Goal: Task Accomplishment & Management: Manage account settings

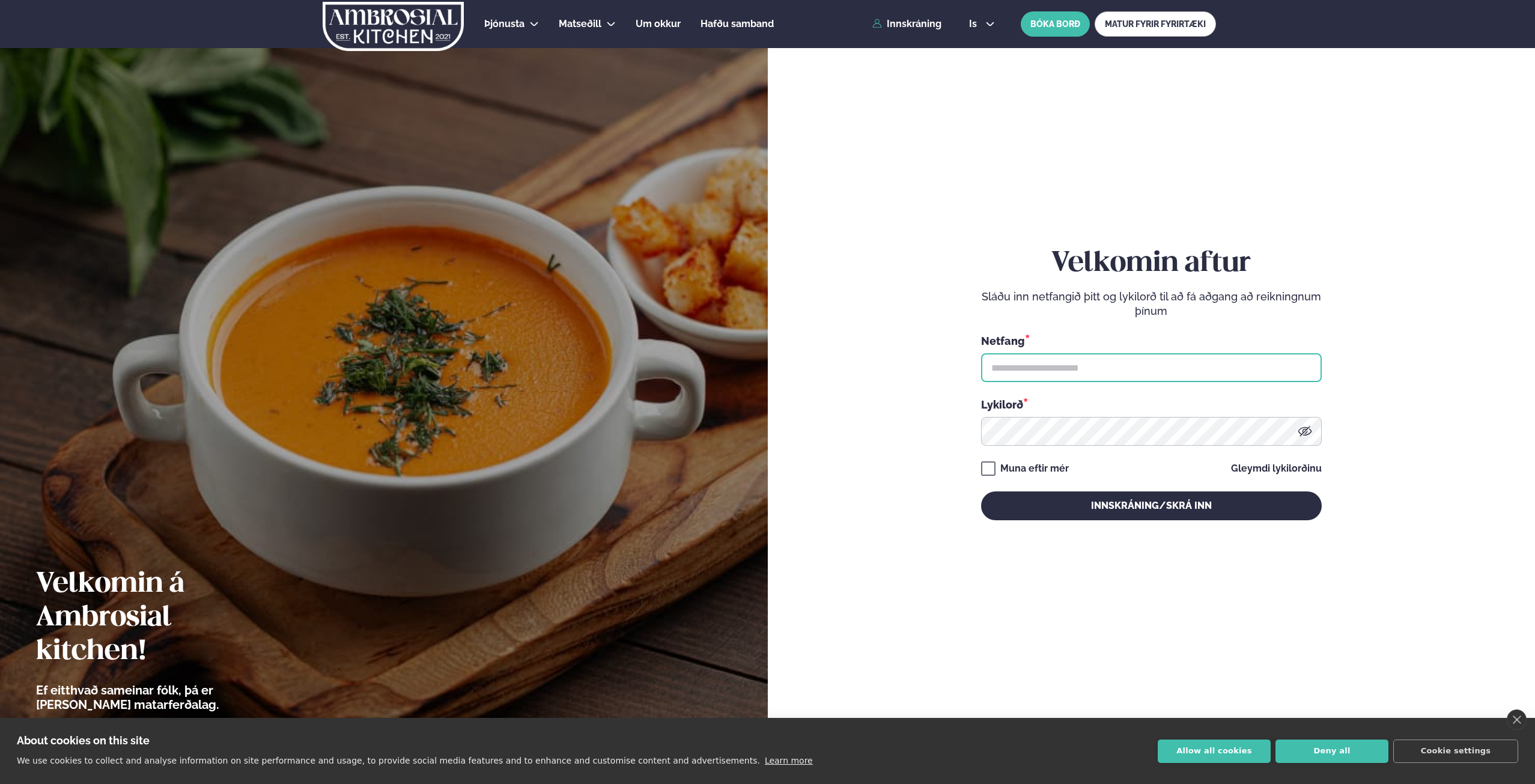
click at [1041, 371] on input "text" at bounding box center [1152, 367] width 341 height 29
type input "**********"
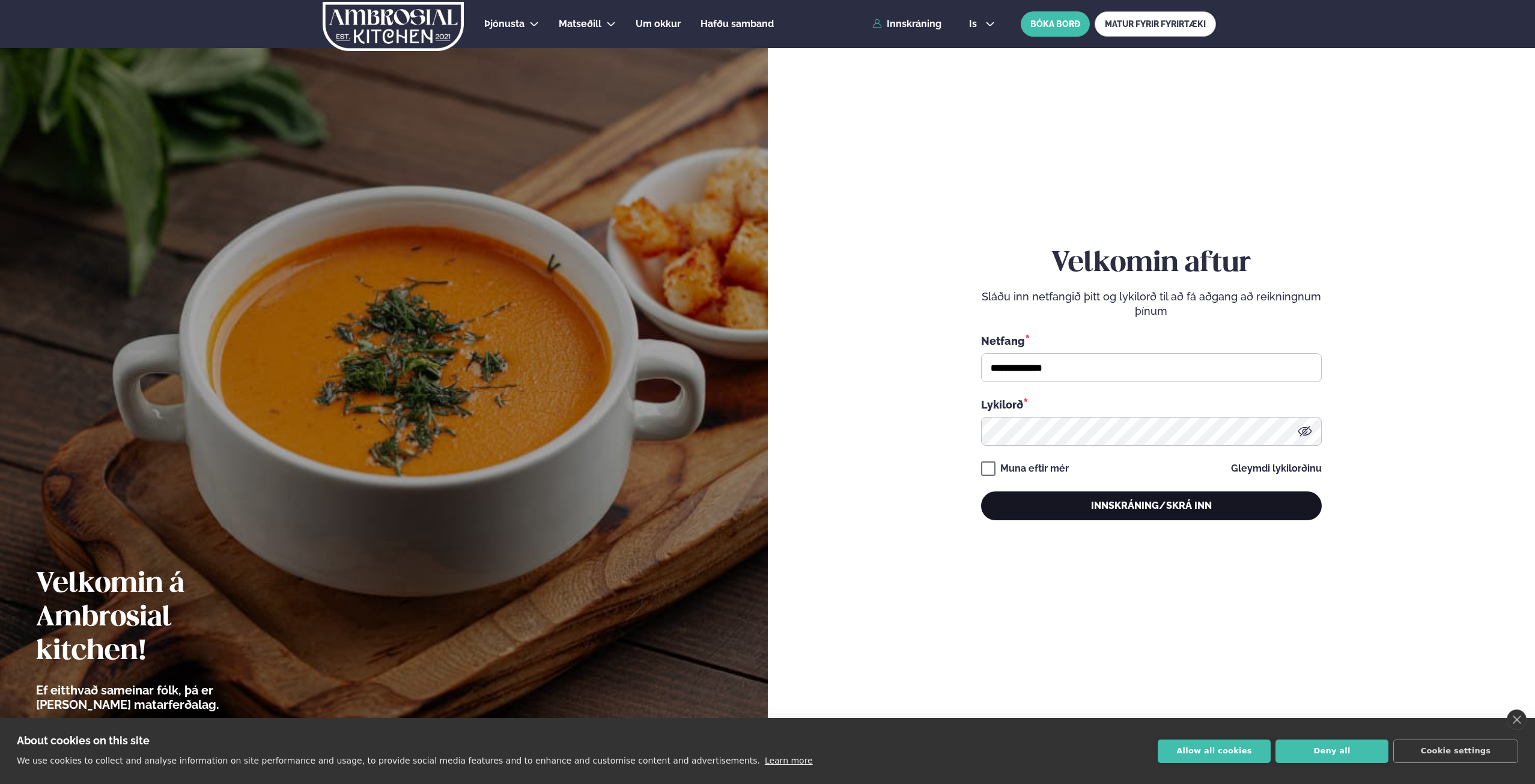
click at [1142, 505] on button "Innskráning/Skrá inn" at bounding box center [1152, 506] width 341 height 29
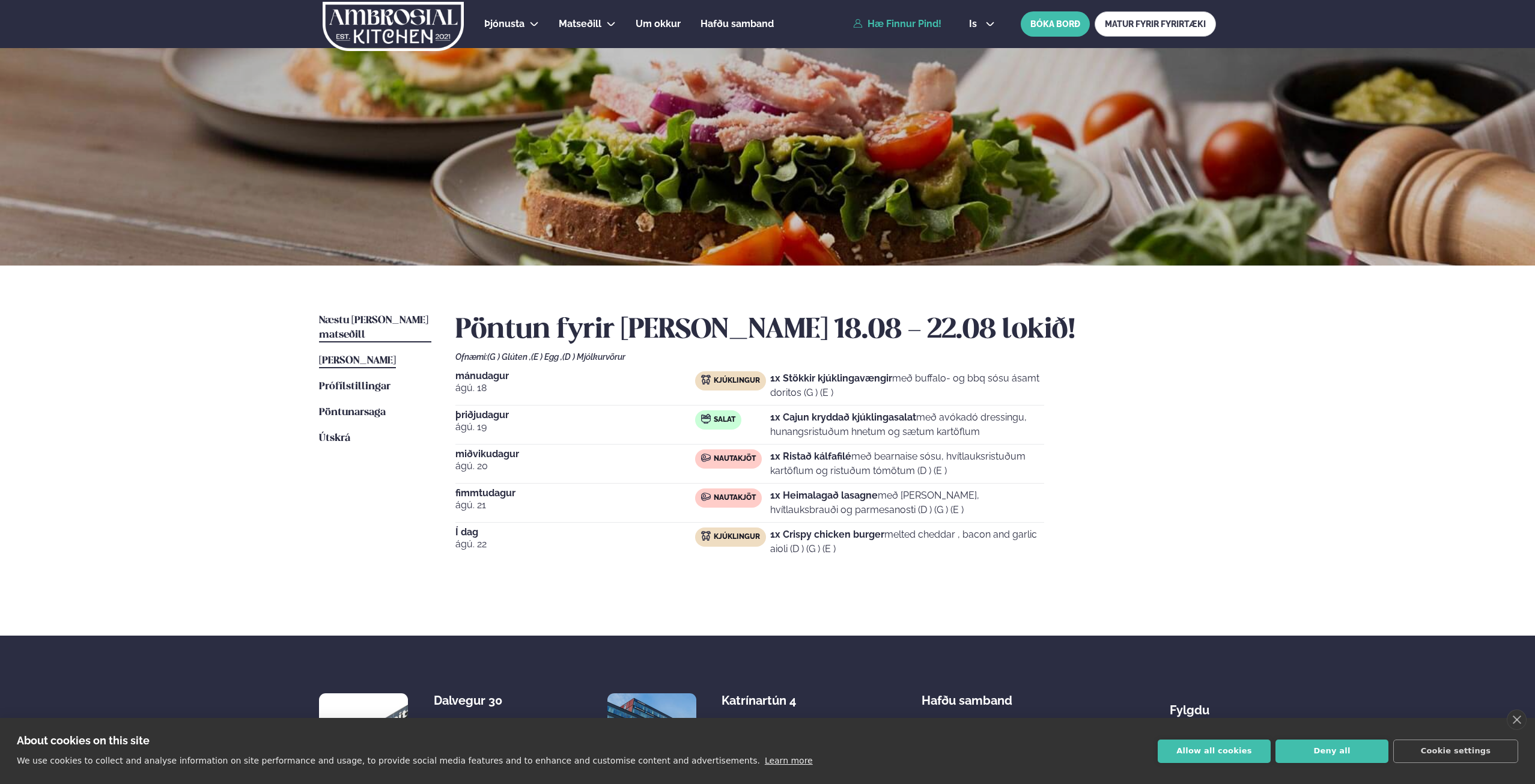
click at [351, 317] on span "Næstu [PERSON_NAME] matseðill" at bounding box center [373, 328] width 109 height 25
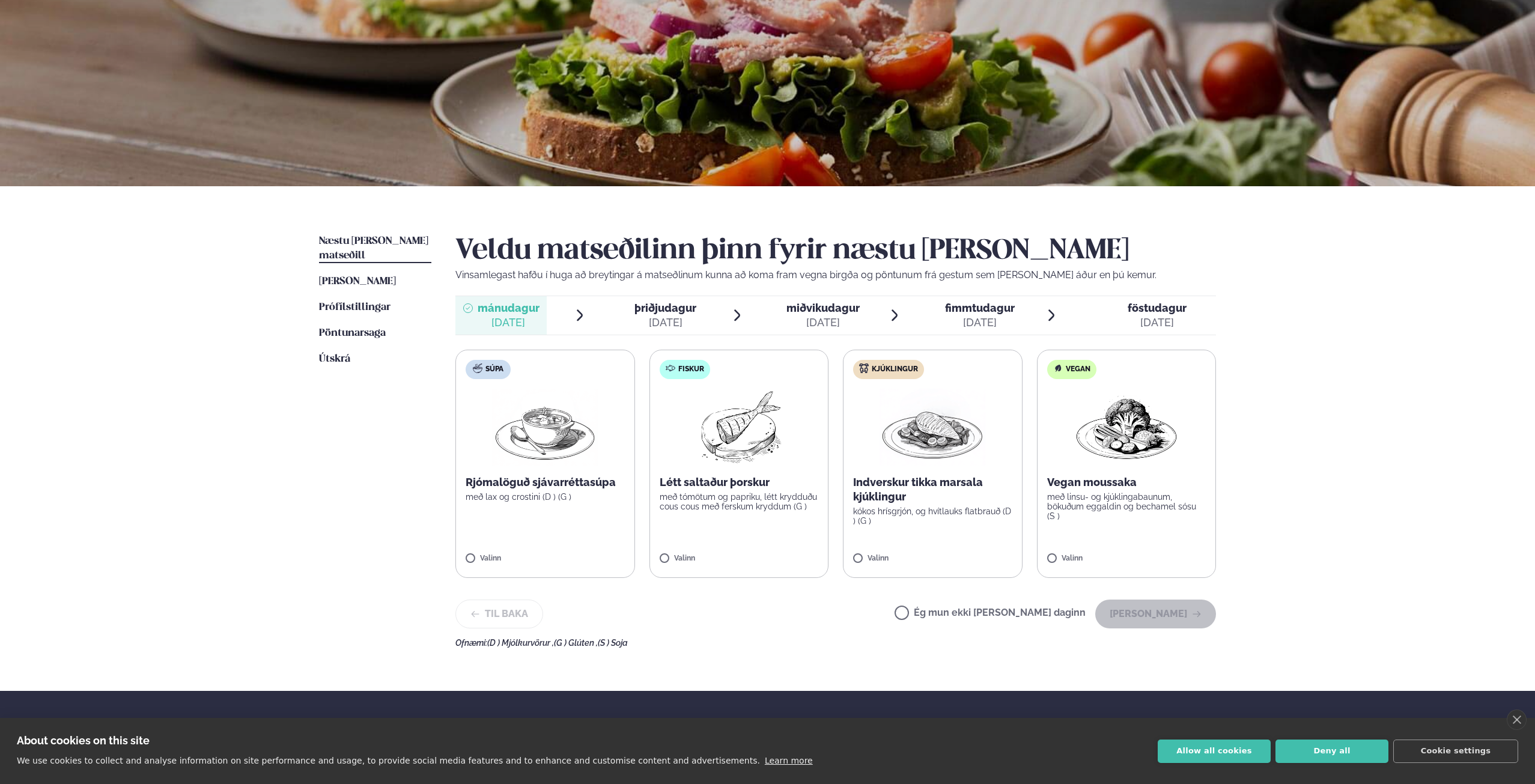
scroll to position [60, 0]
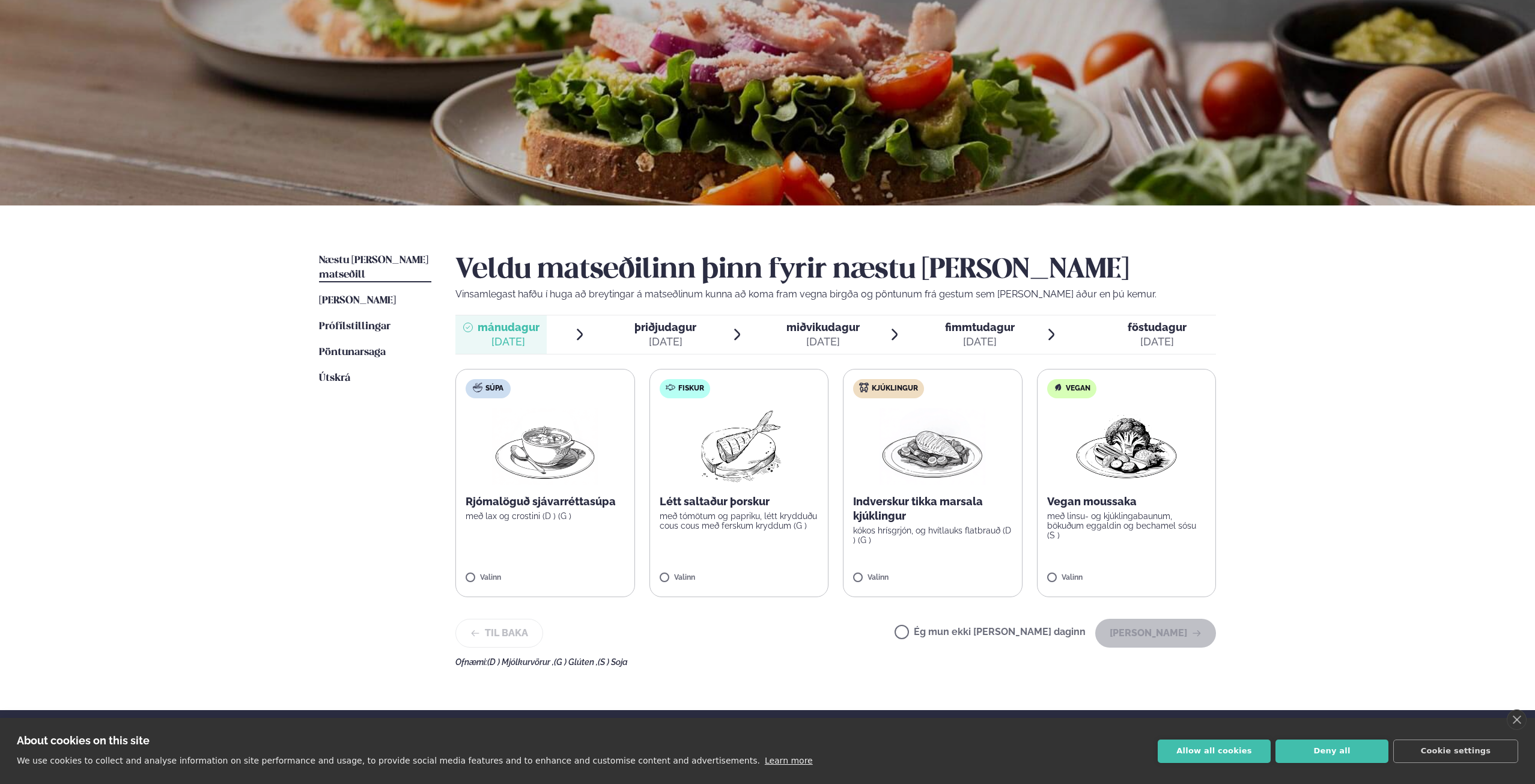
click at [948, 459] on img at bounding box center [932, 446] width 106 height 77
click at [1137, 634] on button "[PERSON_NAME]" at bounding box center [1155, 633] width 121 height 29
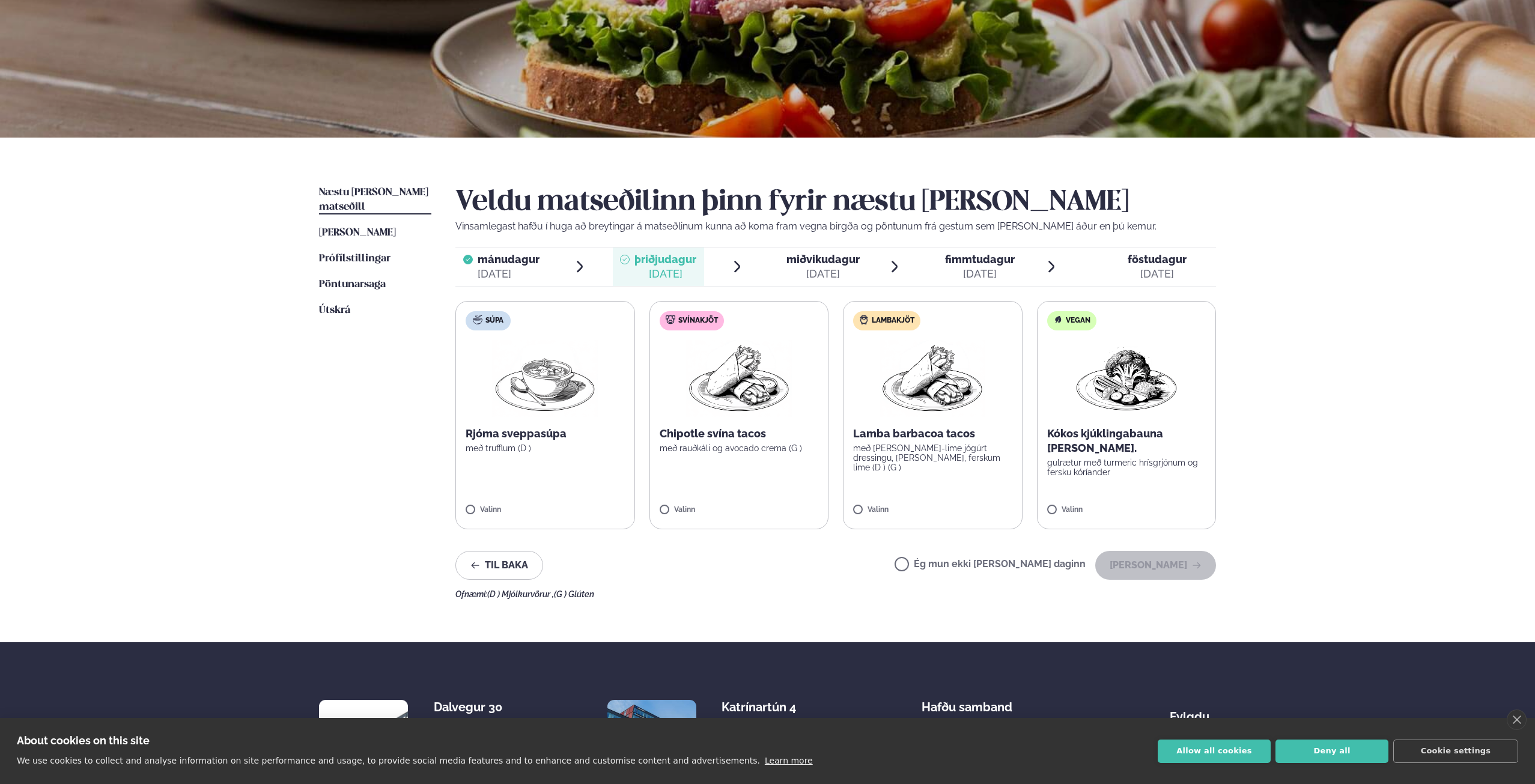
scroll to position [229, 0]
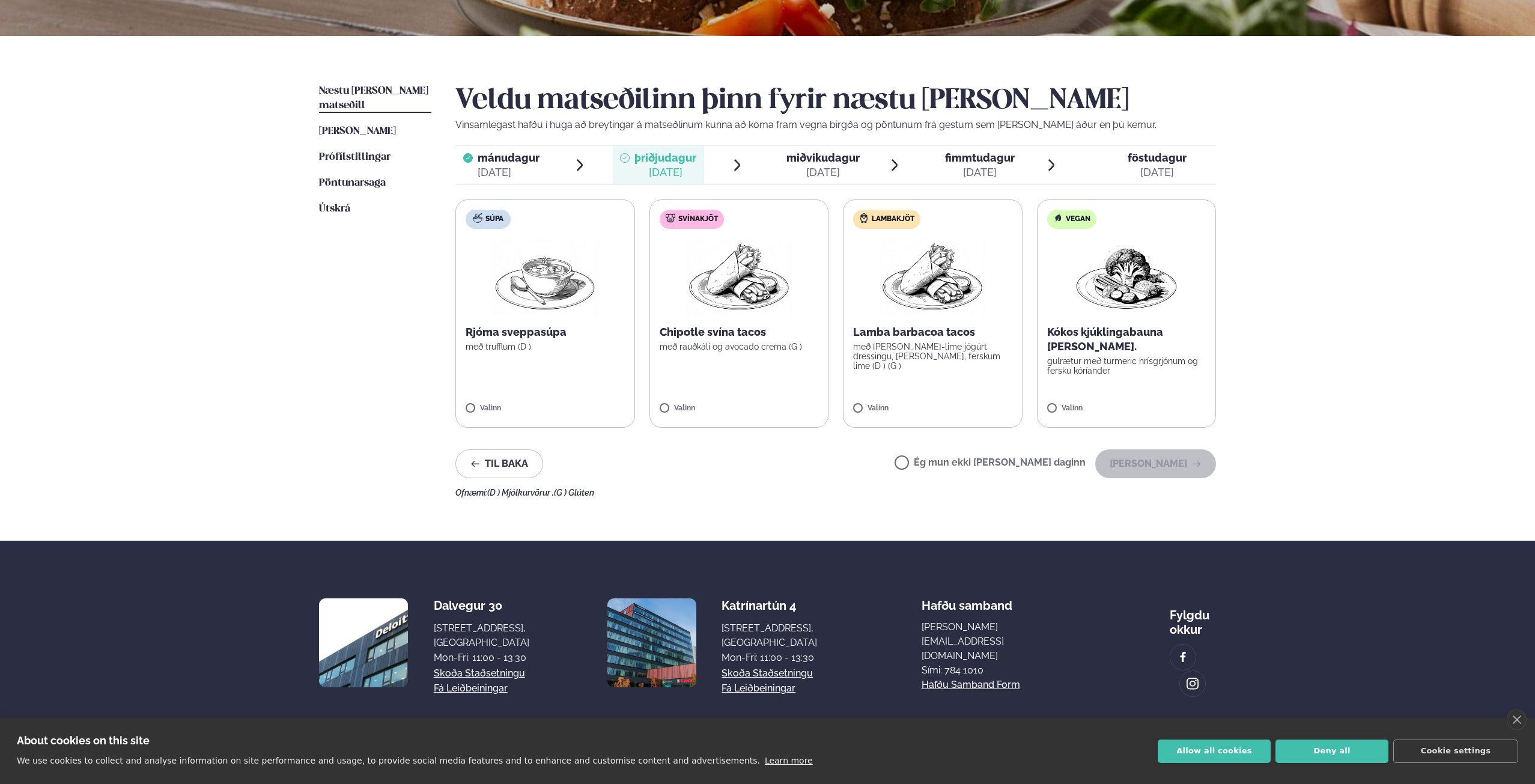
click at [940, 465] on label "Ég mun ekki [PERSON_NAME] daginn" at bounding box center [990, 464] width 191 height 12
click at [1135, 467] on button "[PERSON_NAME]" at bounding box center [1155, 463] width 121 height 29
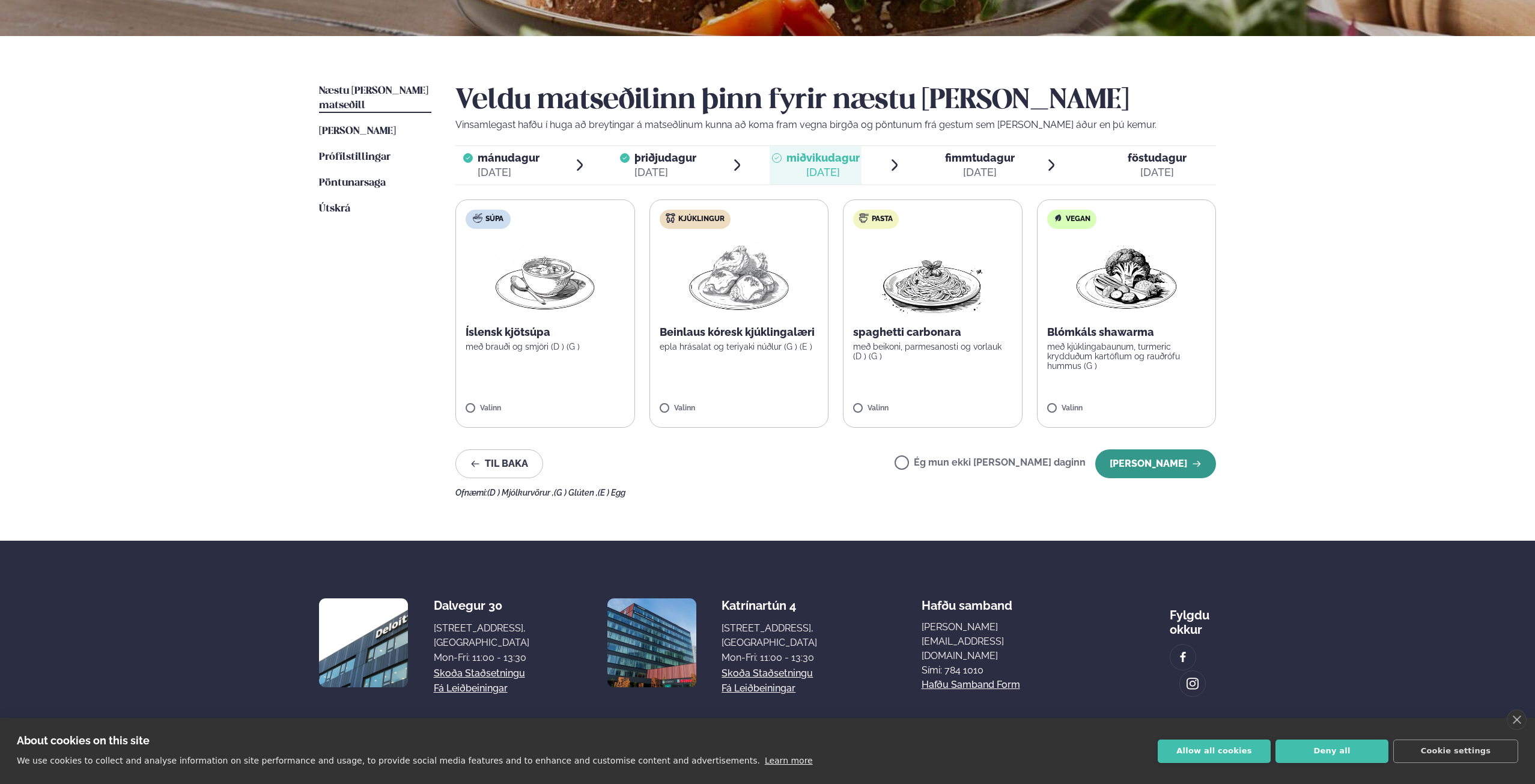
click at [1145, 474] on button "[PERSON_NAME]" at bounding box center [1155, 463] width 121 height 29
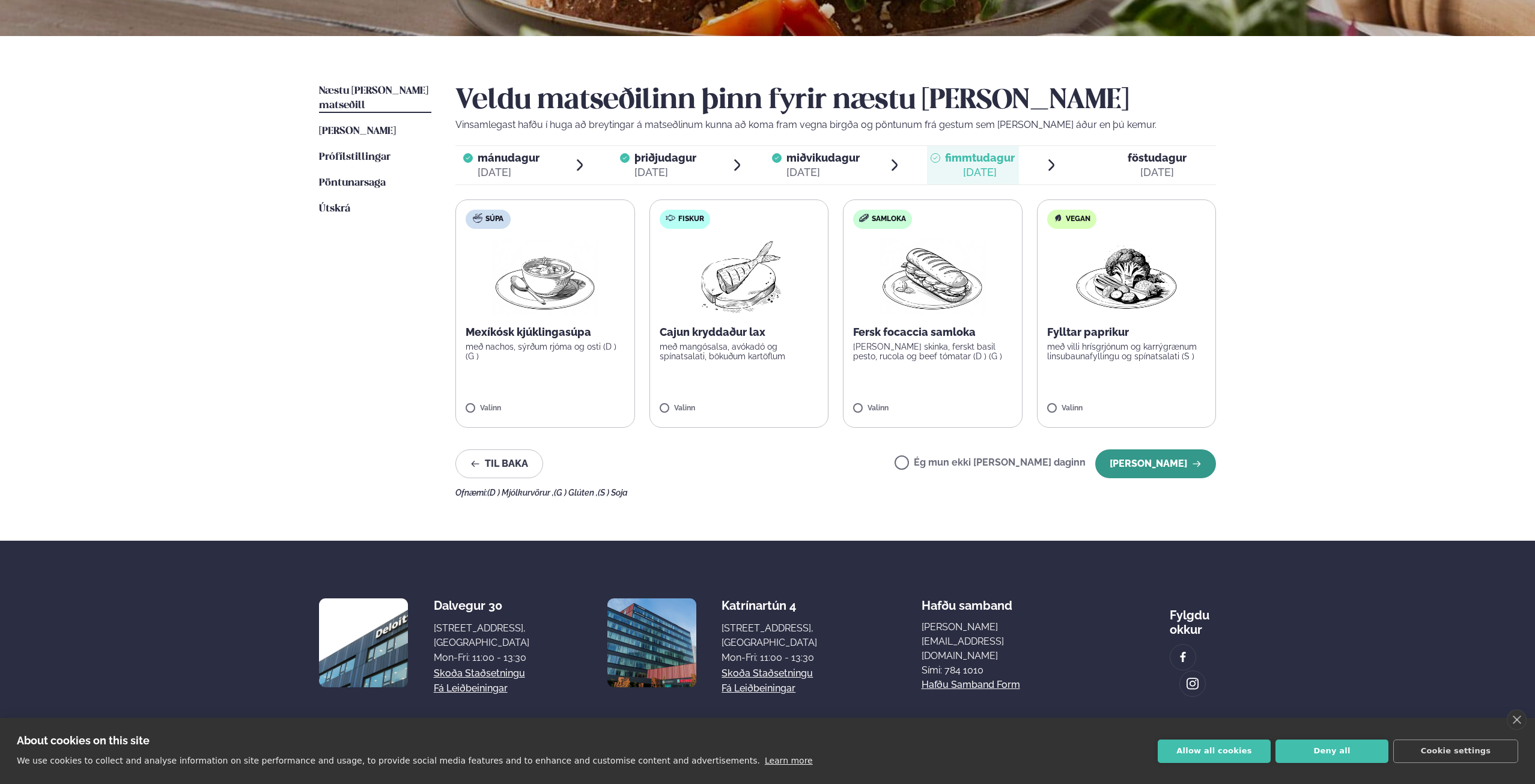
click at [1134, 468] on button "[PERSON_NAME]" at bounding box center [1155, 463] width 121 height 29
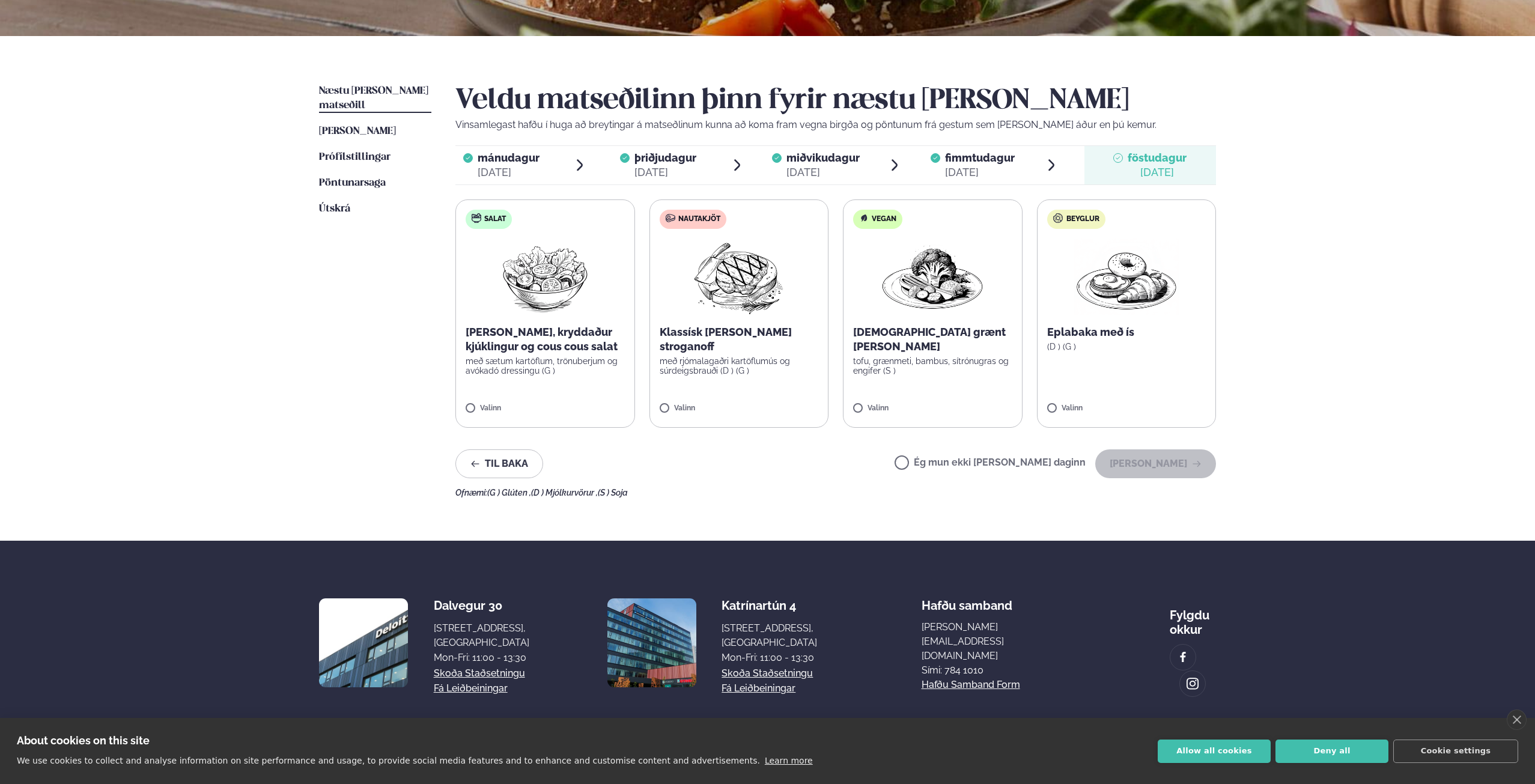
click at [944, 463] on label "Ég mun ekki [PERSON_NAME] daginn" at bounding box center [990, 464] width 191 height 12
click at [1154, 470] on button "[PERSON_NAME]" at bounding box center [1155, 463] width 121 height 29
